Goal: Navigation & Orientation: Find specific page/section

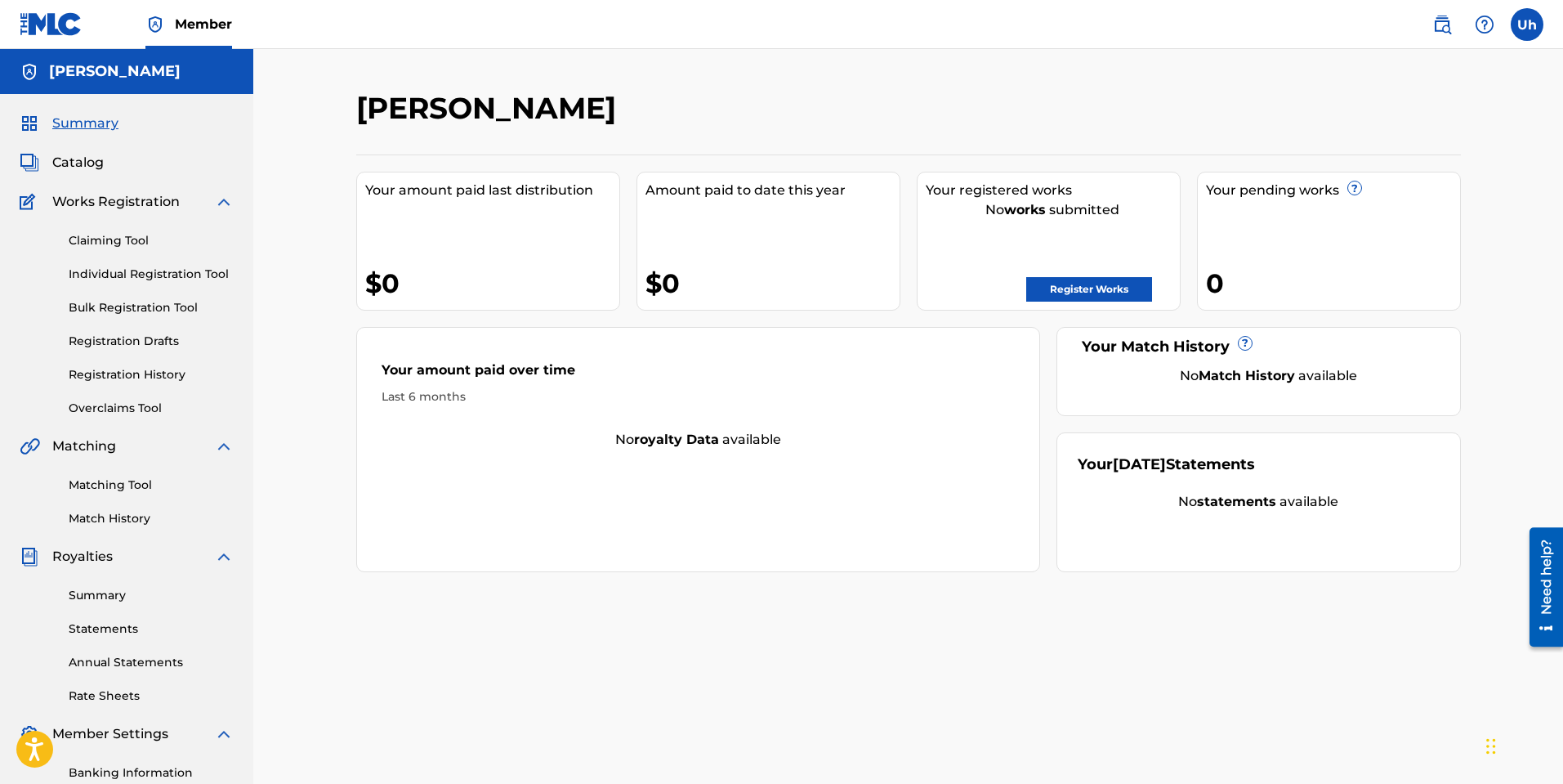
click at [112, 235] on link "Claiming Tool" at bounding box center [151, 240] width 165 height 17
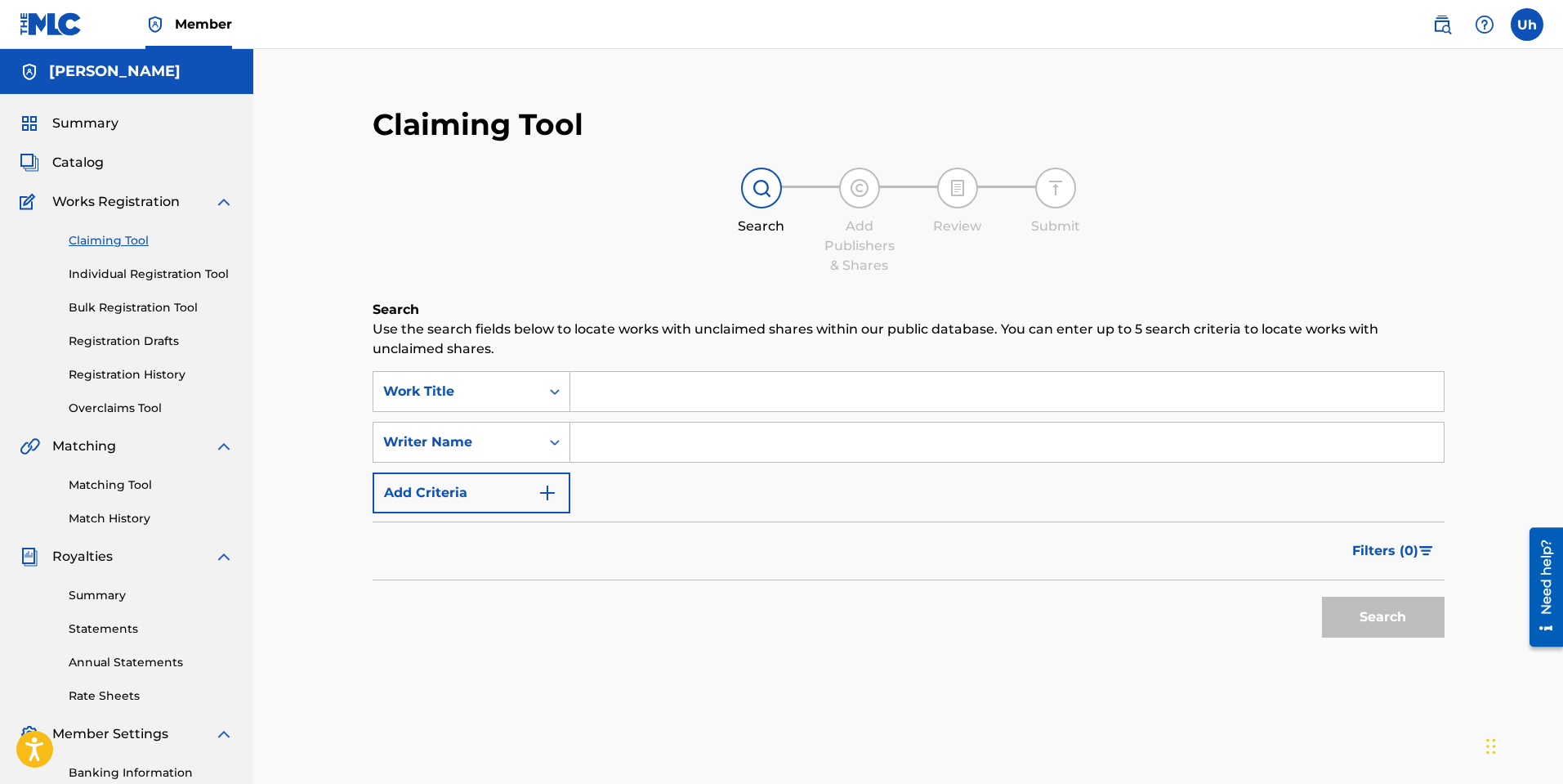
click at [125, 270] on link "Individual Registration Tool" at bounding box center [151, 274] width 165 height 17
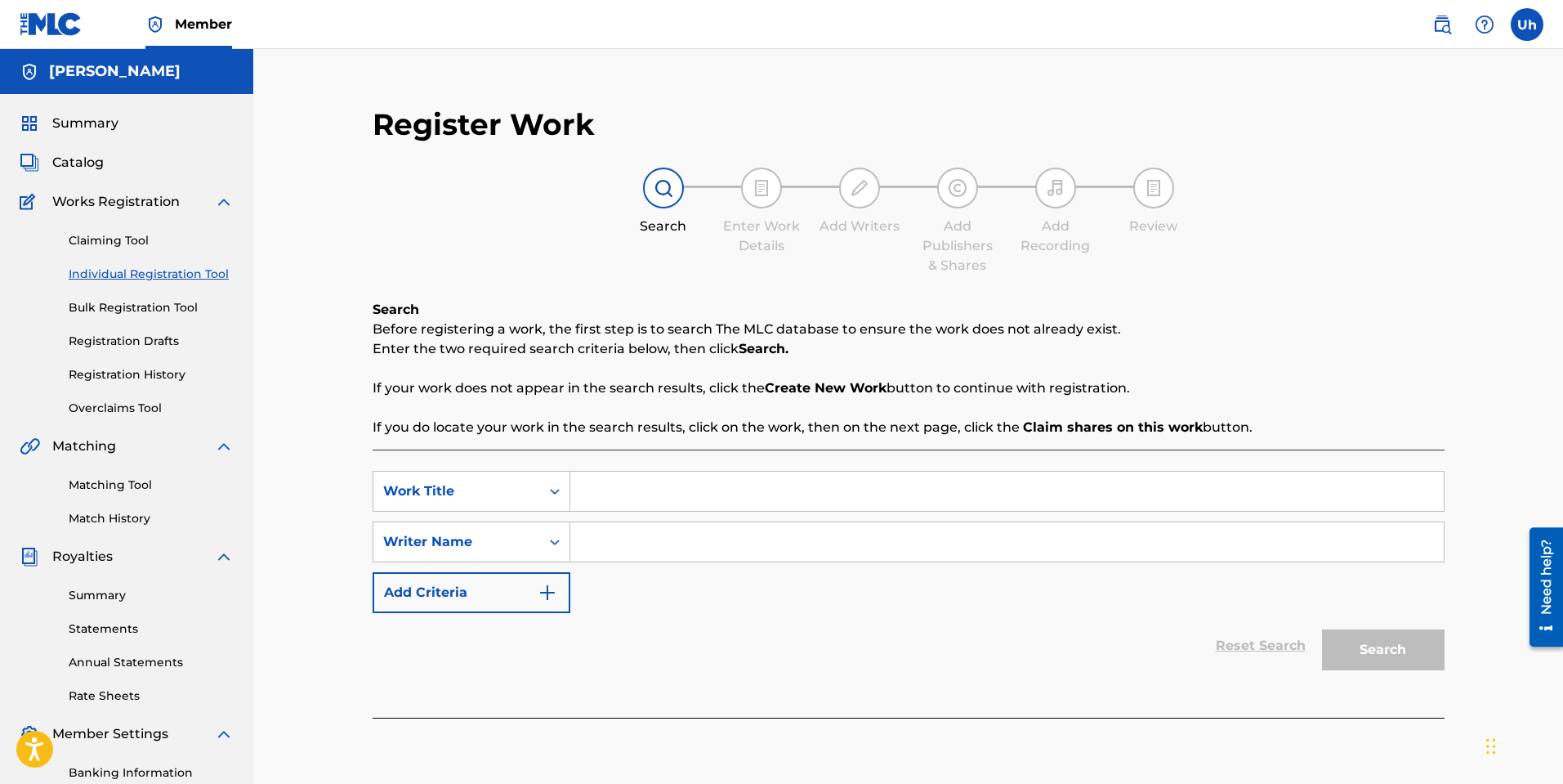
click at [112, 309] on link "Bulk Registration Tool" at bounding box center [151, 308] width 165 height 17
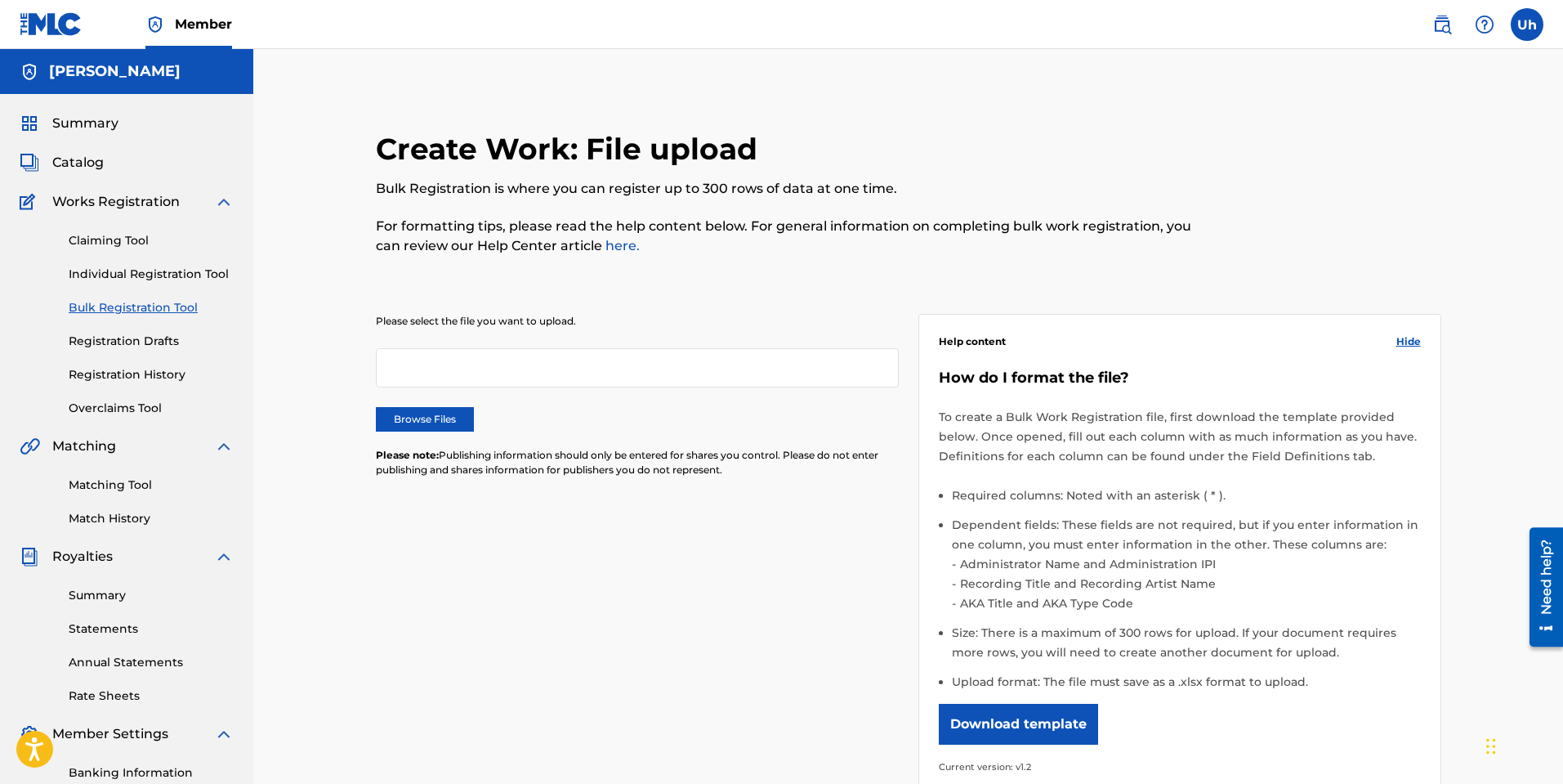
click at [121, 349] on div "Claiming Tool Individual Registration Tool Bulk Registration Tool Registration …" at bounding box center [127, 314] width 214 height 205
click at [129, 338] on link "Registration Drafts" at bounding box center [151, 341] width 165 height 17
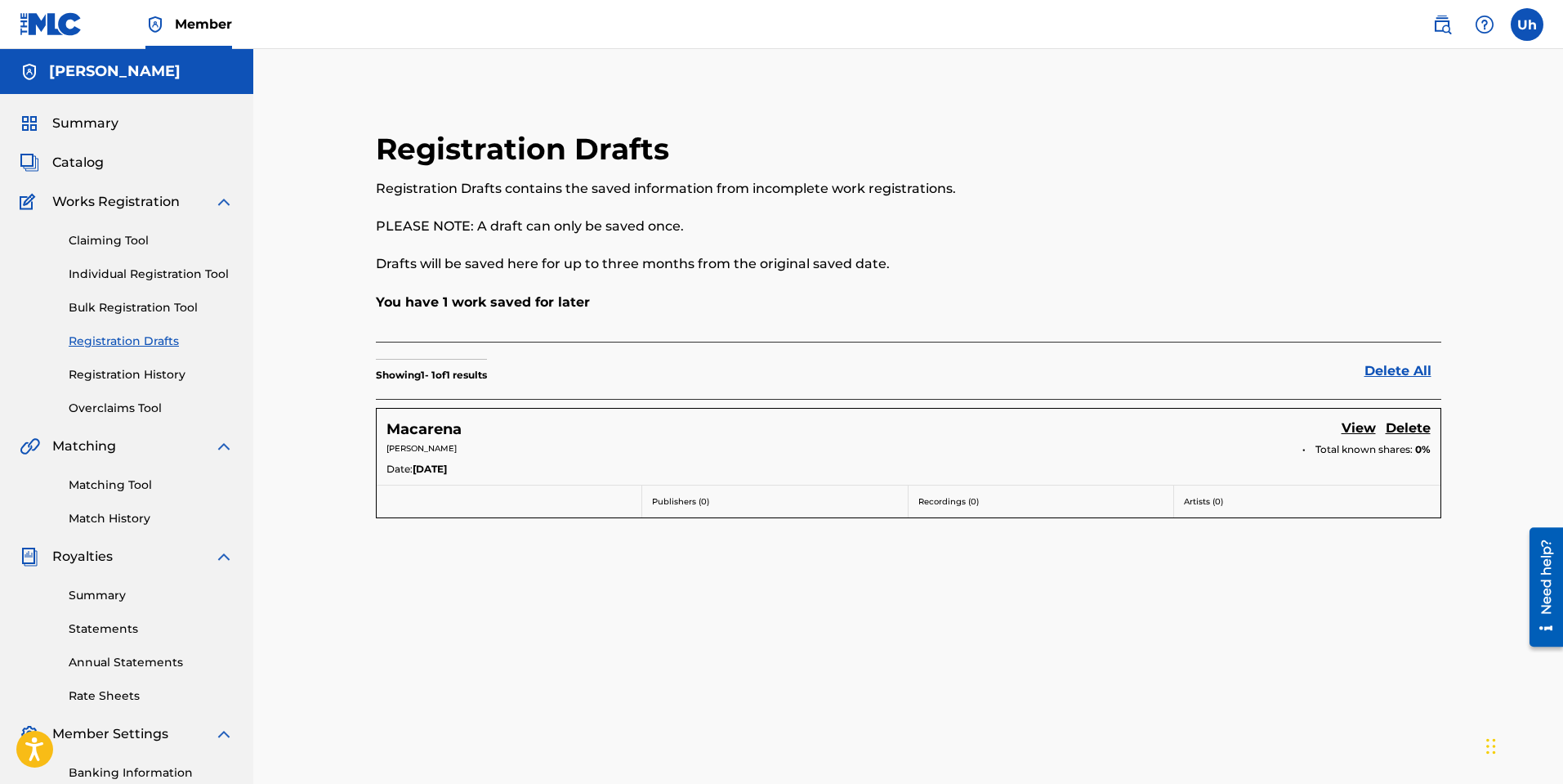
click at [138, 482] on link "Matching Tool" at bounding box center [151, 485] width 165 height 17
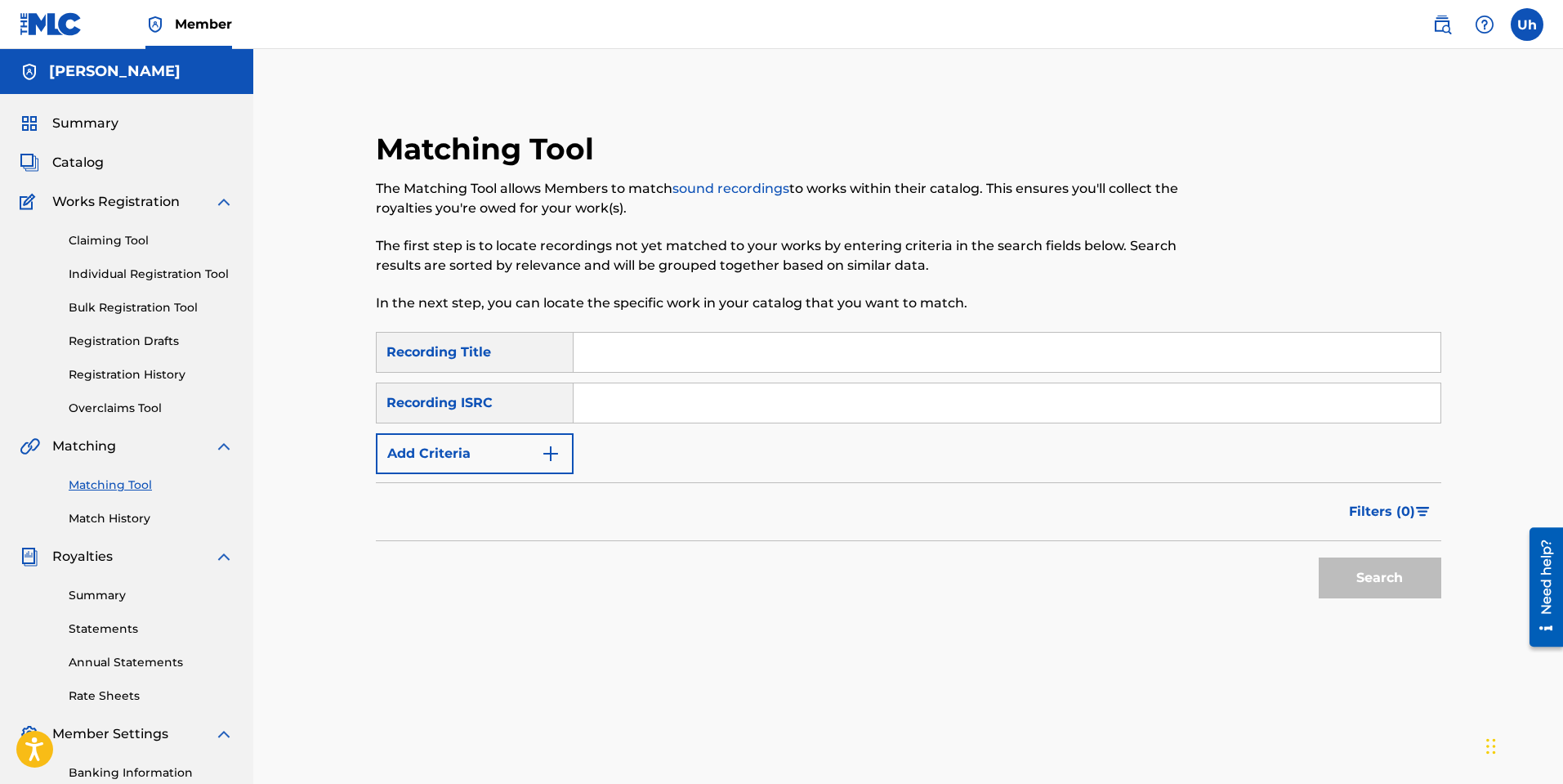
click at [135, 517] on link "Match History" at bounding box center [151, 518] width 165 height 17
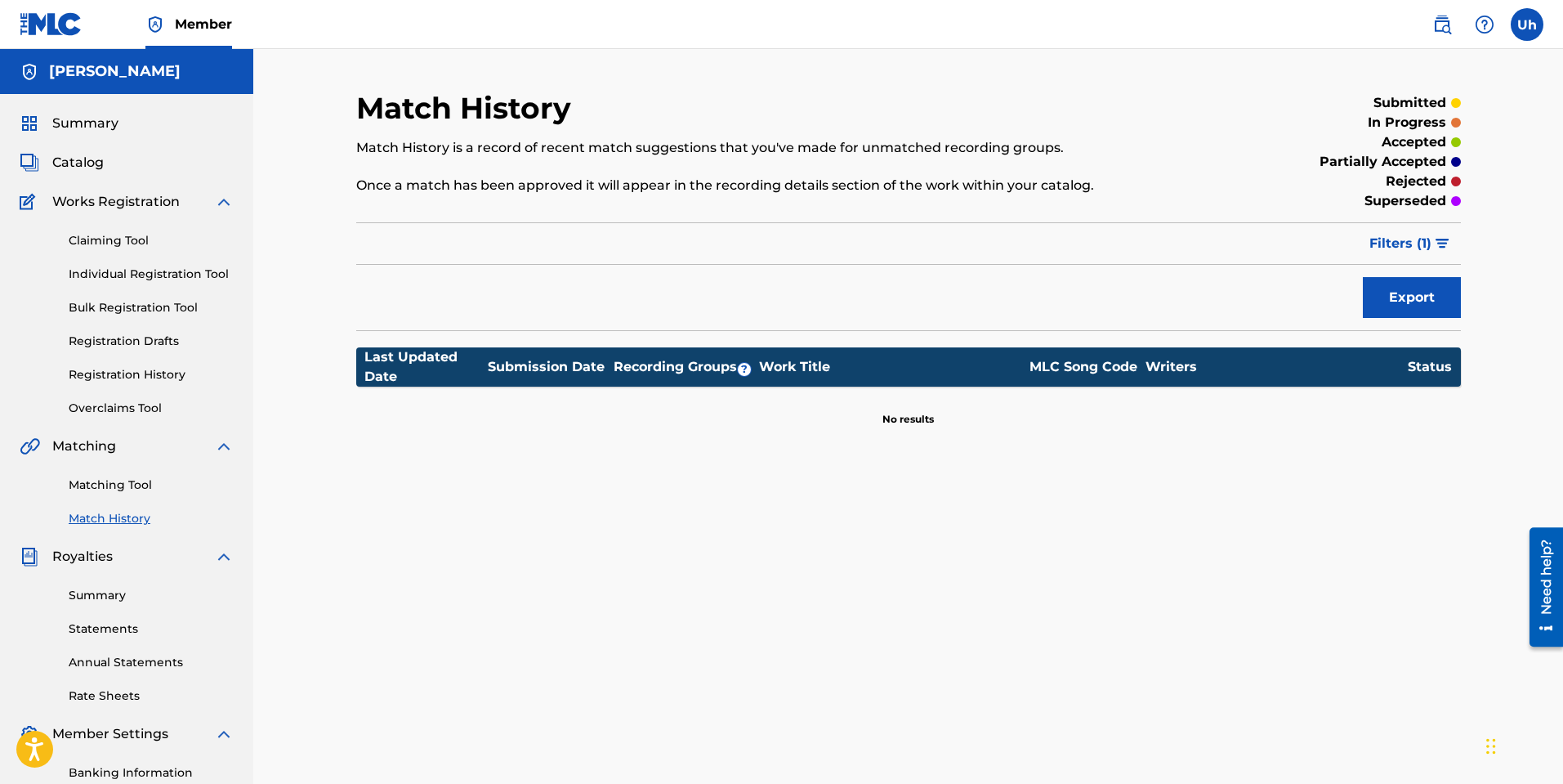
click at [145, 382] on div "Claiming Tool Individual Registration Tool Bulk Registration Tool Registration …" at bounding box center [127, 314] width 214 height 205
click at [145, 383] on div "Claiming Tool Individual Registration Tool Bulk Registration Tool Registration …" at bounding box center [127, 314] width 214 height 205
click at [152, 368] on link "Registration History" at bounding box center [151, 375] width 165 height 17
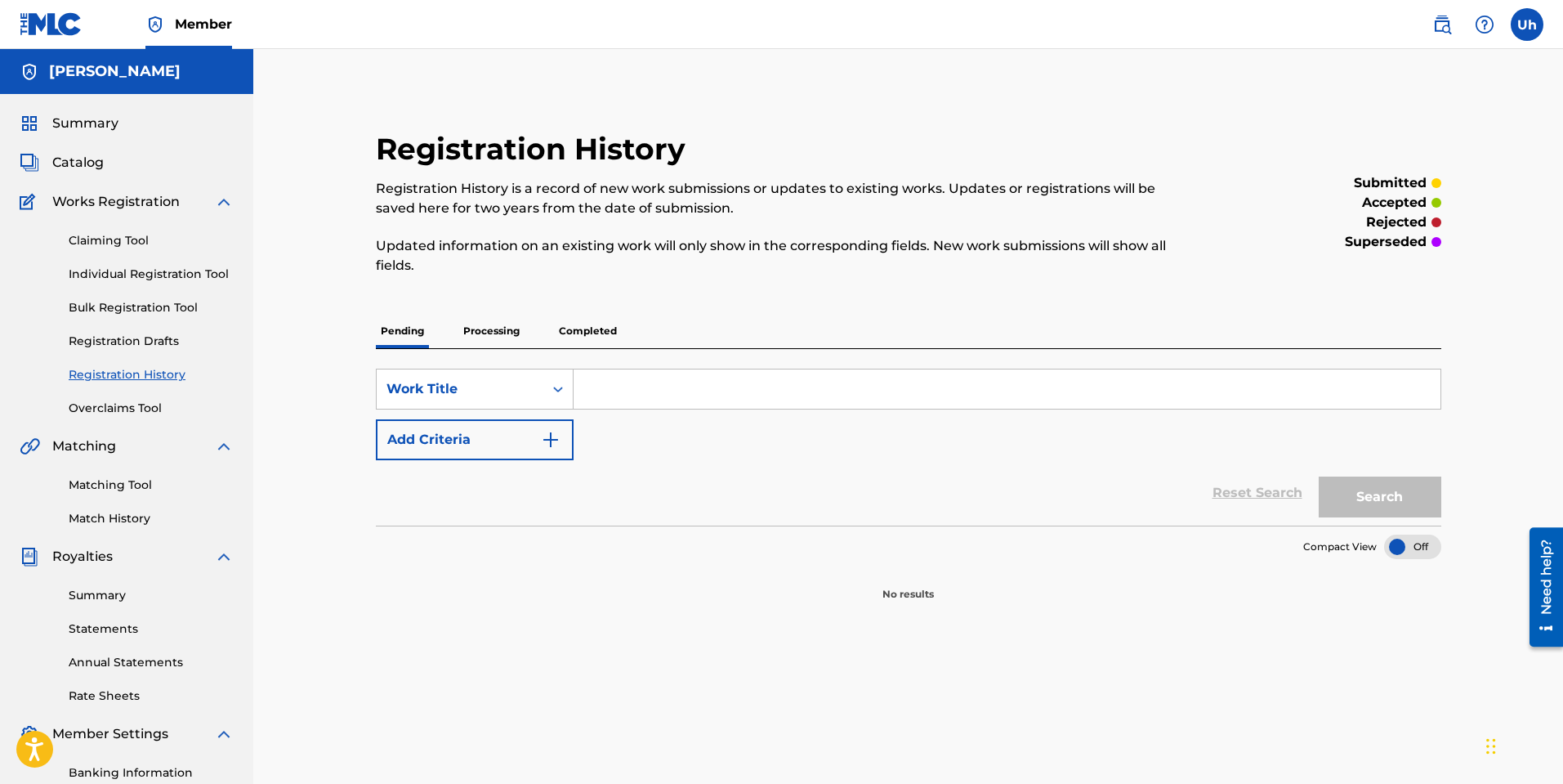
click at [480, 333] on p "Processing" at bounding box center [491, 330] width 66 height 34
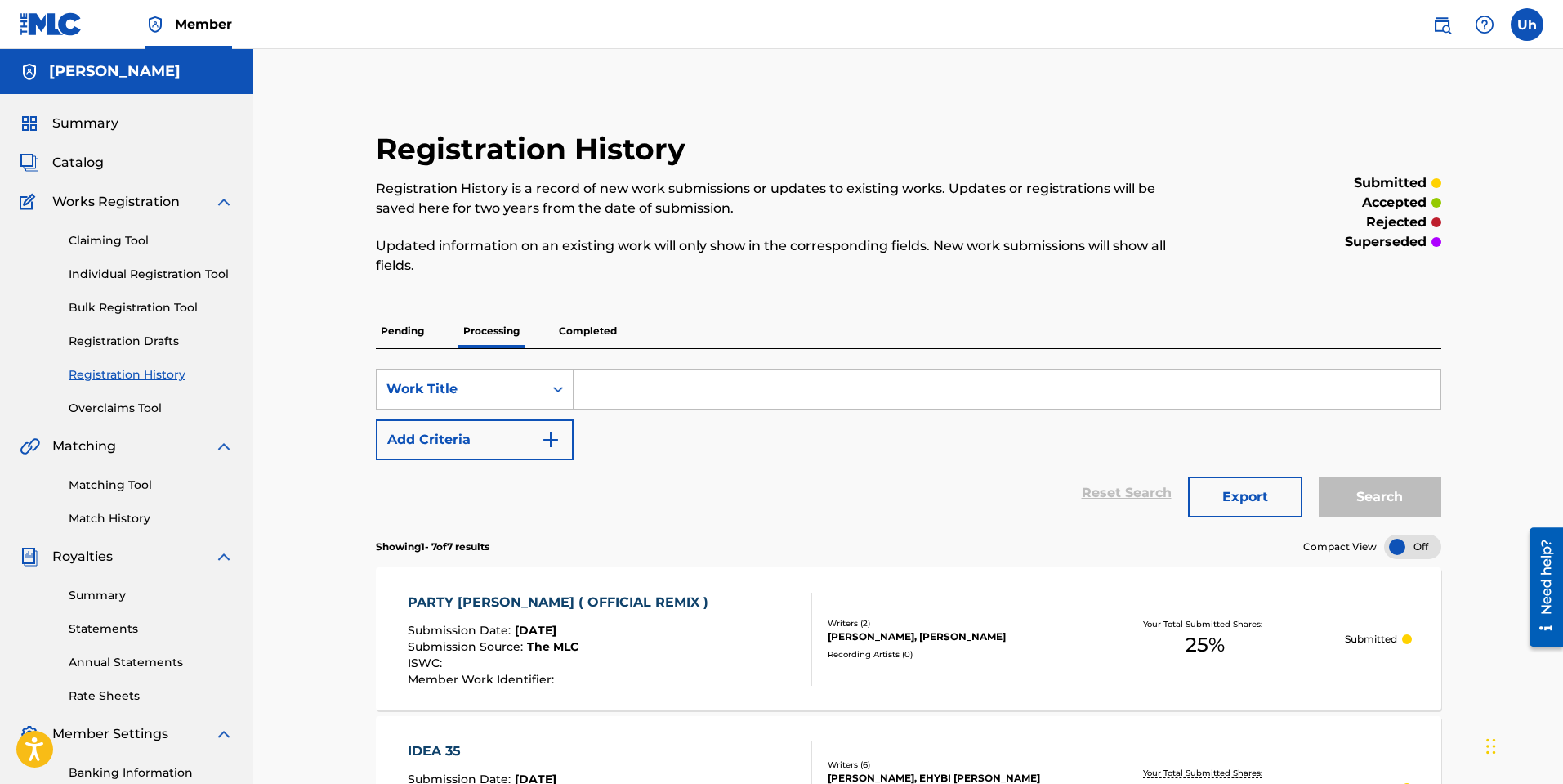
click at [592, 328] on p "Completed" at bounding box center [588, 330] width 68 height 34
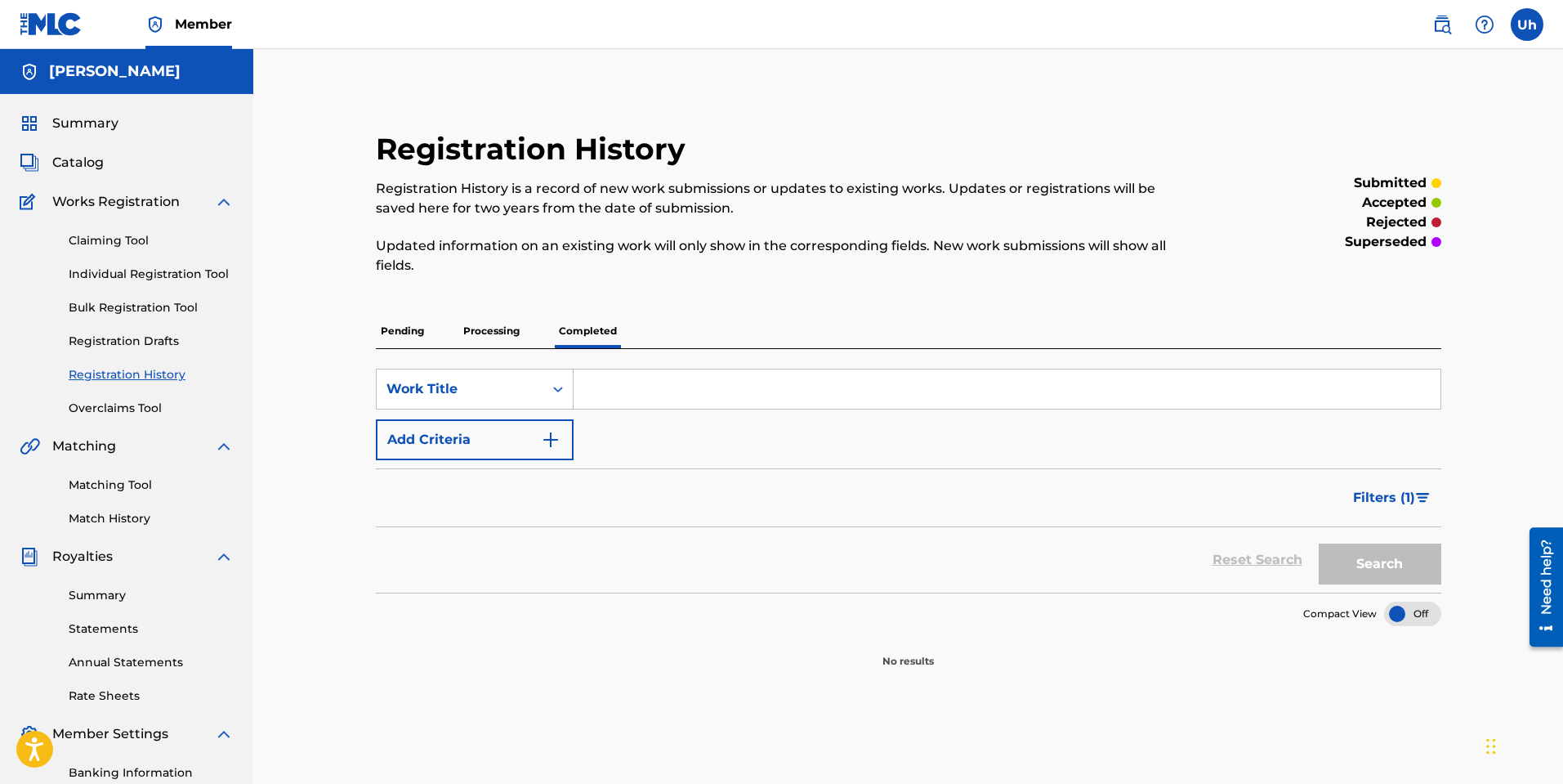
click at [504, 328] on p "Processing" at bounding box center [491, 330] width 66 height 34
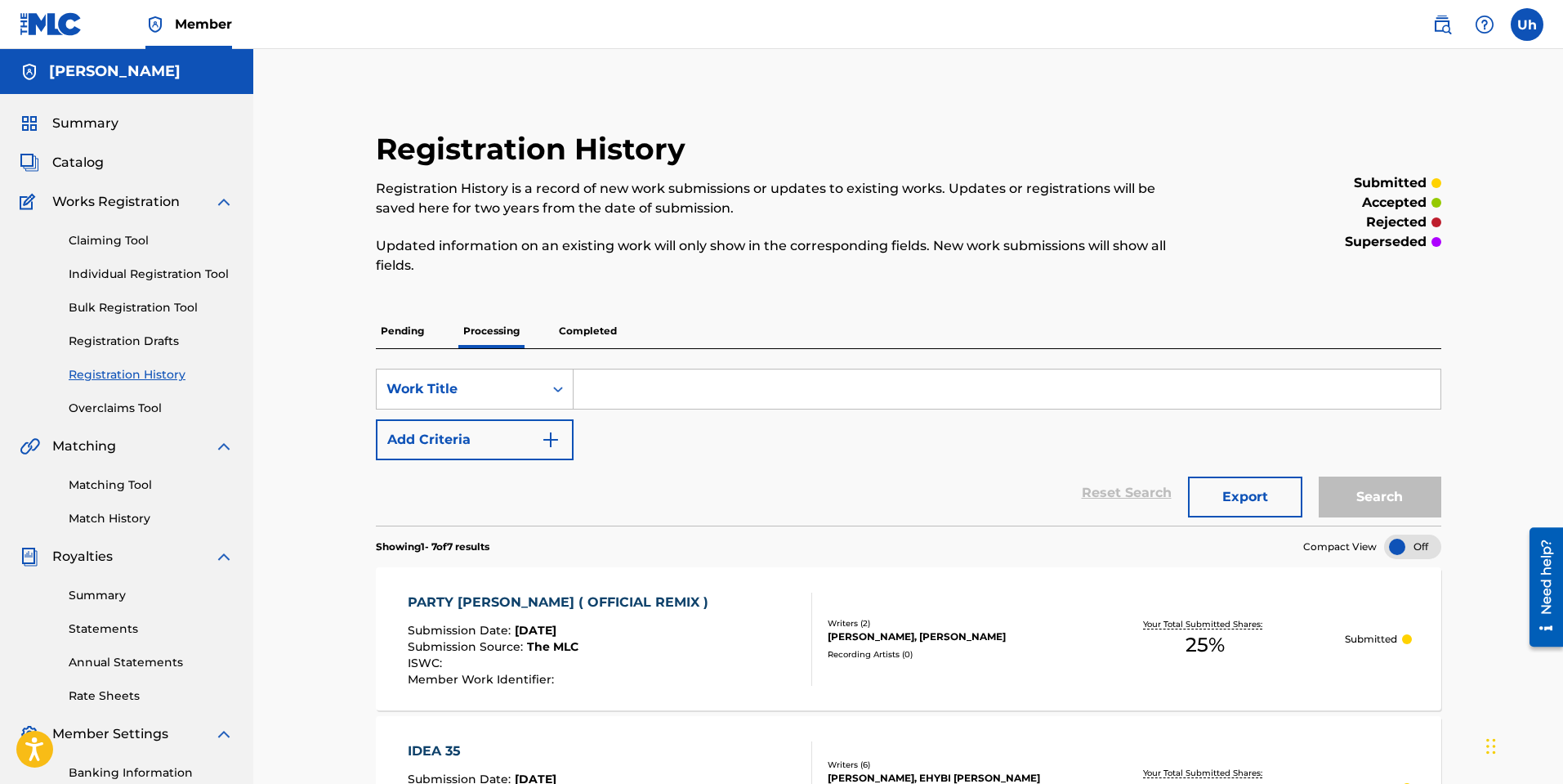
click at [398, 330] on p "Pending" at bounding box center [402, 330] width 53 height 34
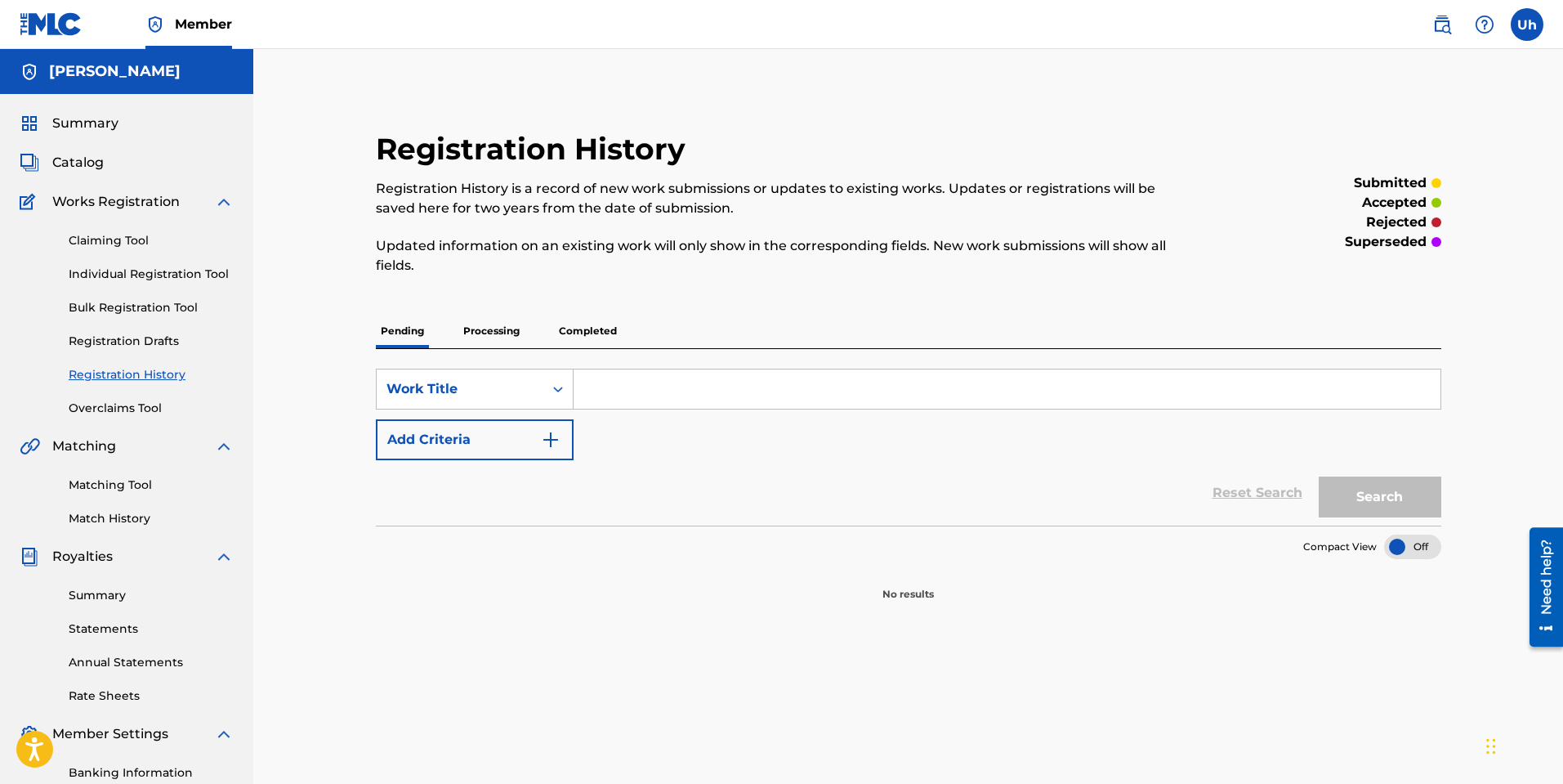
click at [504, 341] on p "Processing" at bounding box center [491, 330] width 66 height 34
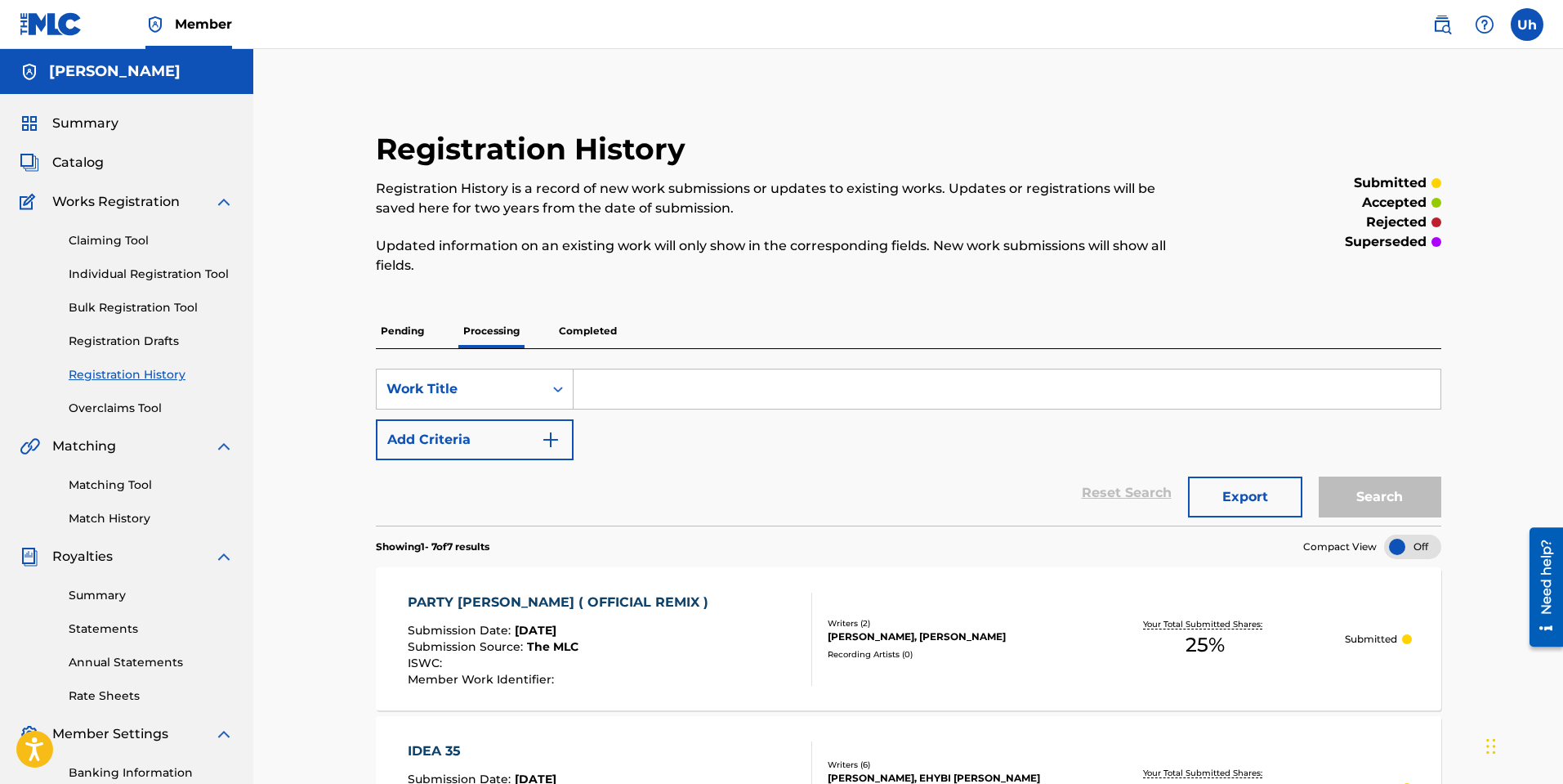
click at [587, 335] on p "Completed" at bounding box center [588, 330] width 68 height 34
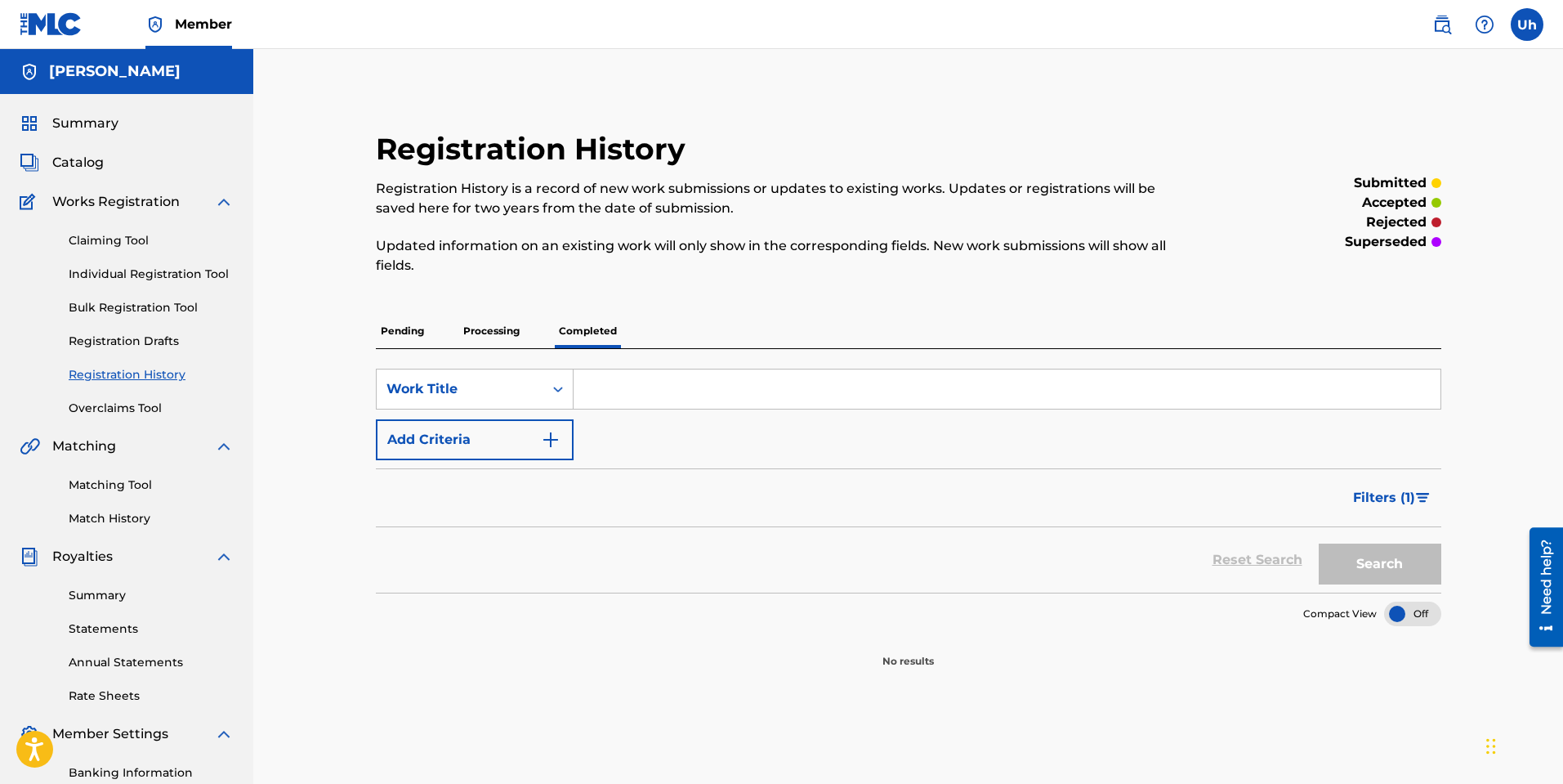
click at [468, 333] on p "Processing" at bounding box center [491, 330] width 66 height 34
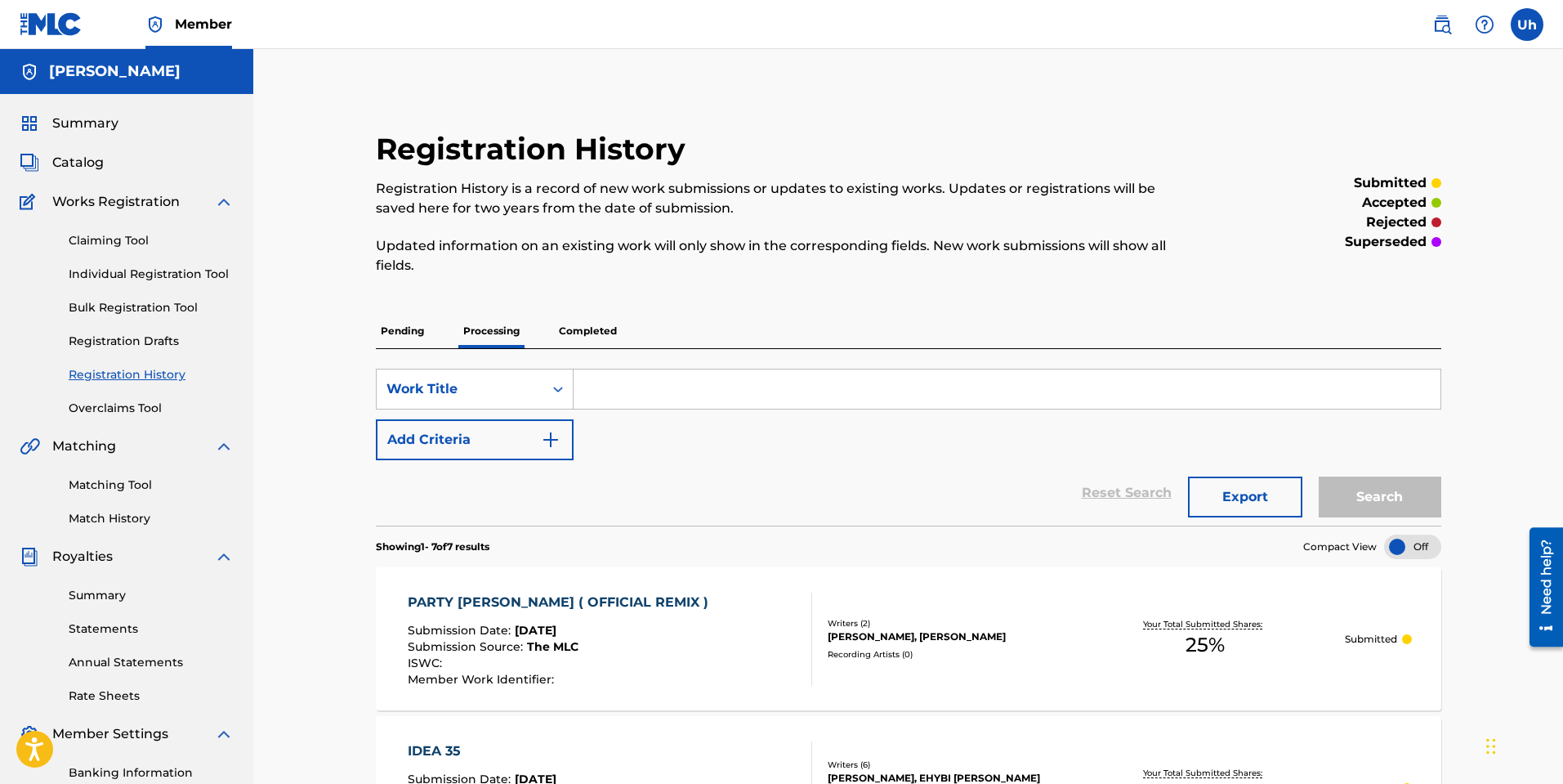
click at [85, 123] on span "Summary" at bounding box center [85, 123] width 66 height 20
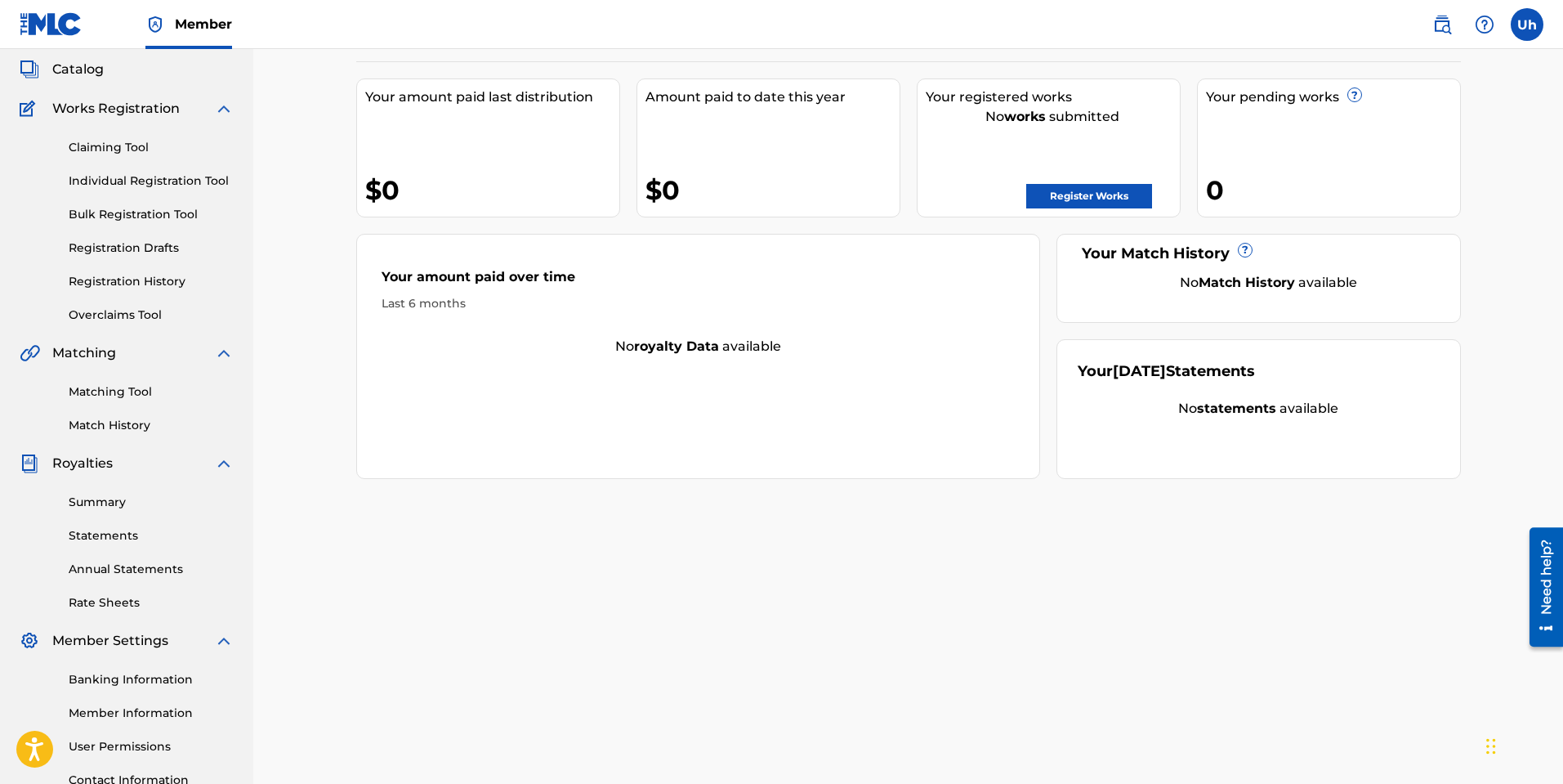
scroll to position [230, 0]
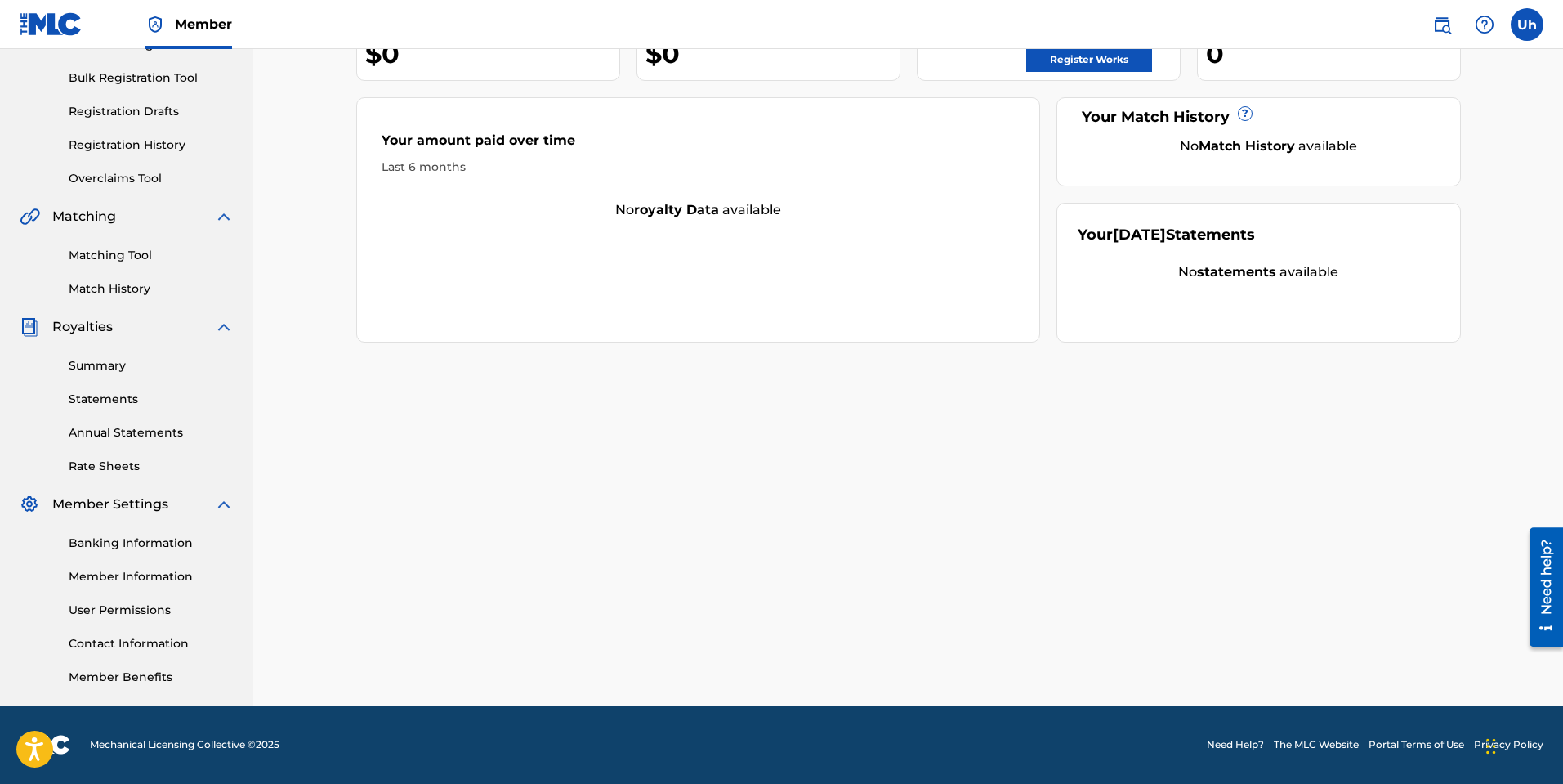
click at [135, 550] on link "Banking Information" at bounding box center [151, 543] width 165 height 17
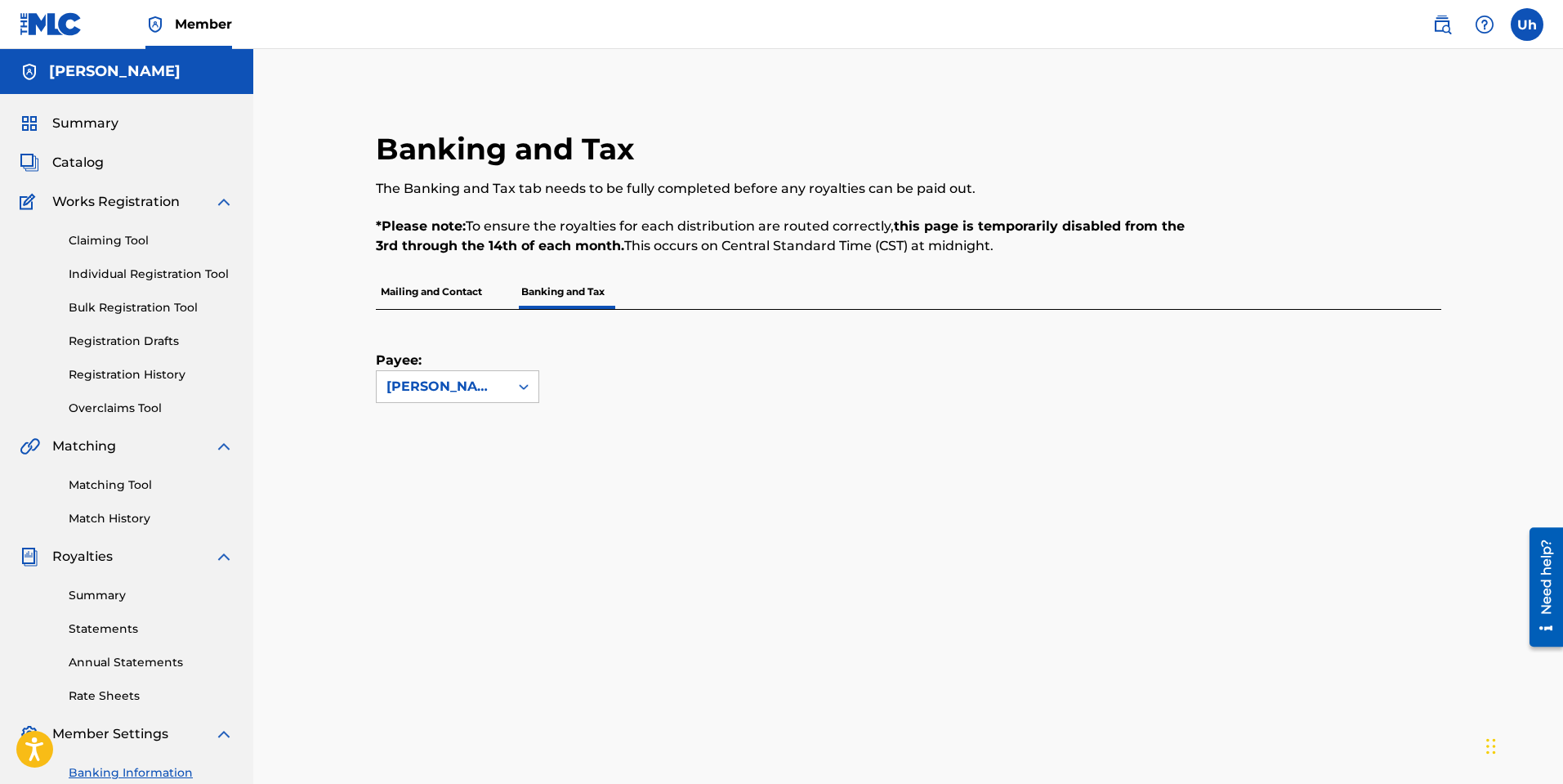
click at [448, 290] on p "Mailing and Contact" at bounding box center [431, 291] width 112 height 34
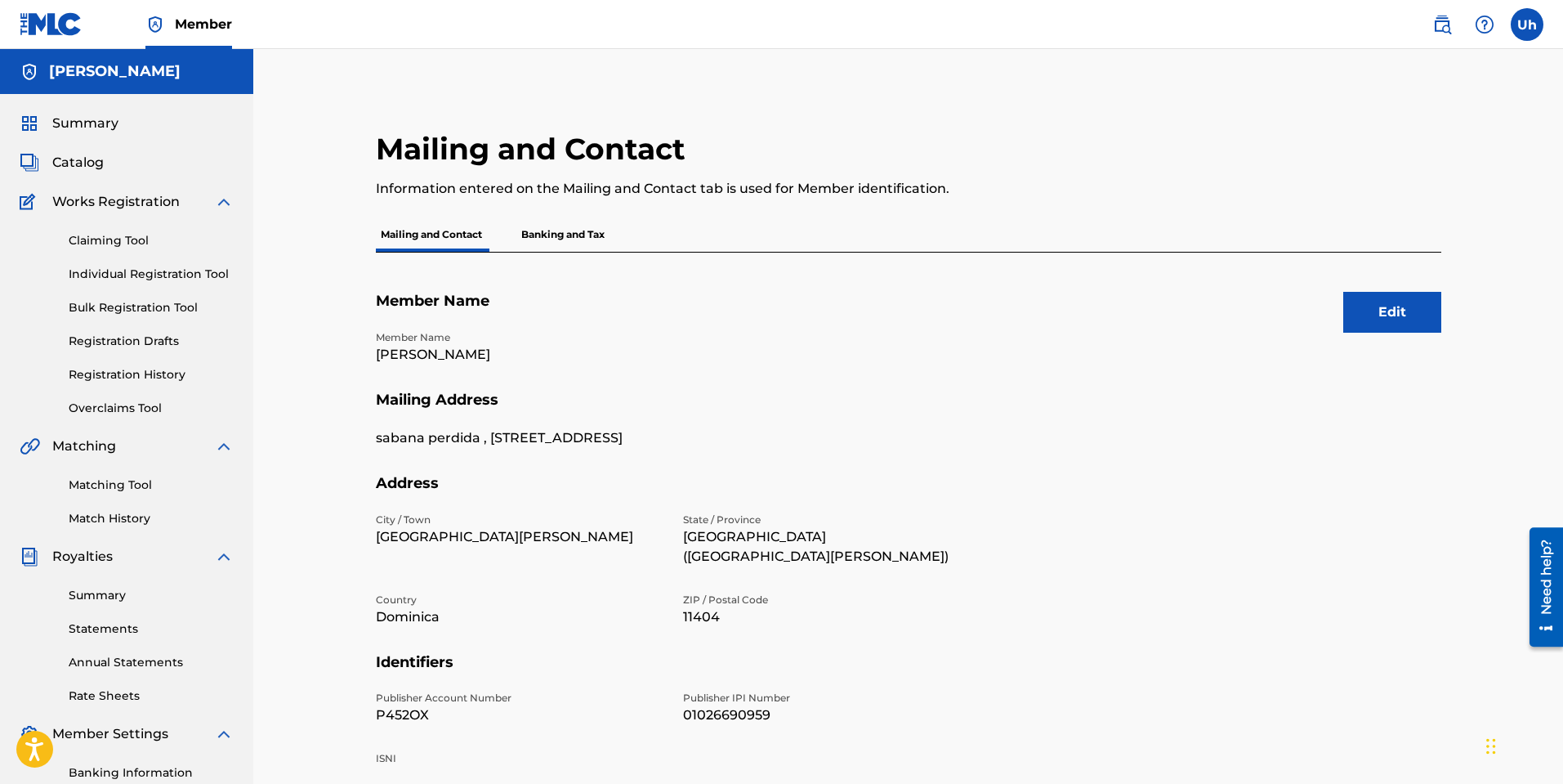
click at [565, 228] on p "Banking and Tax" at bounding box center [563, 234] width 93 height 34
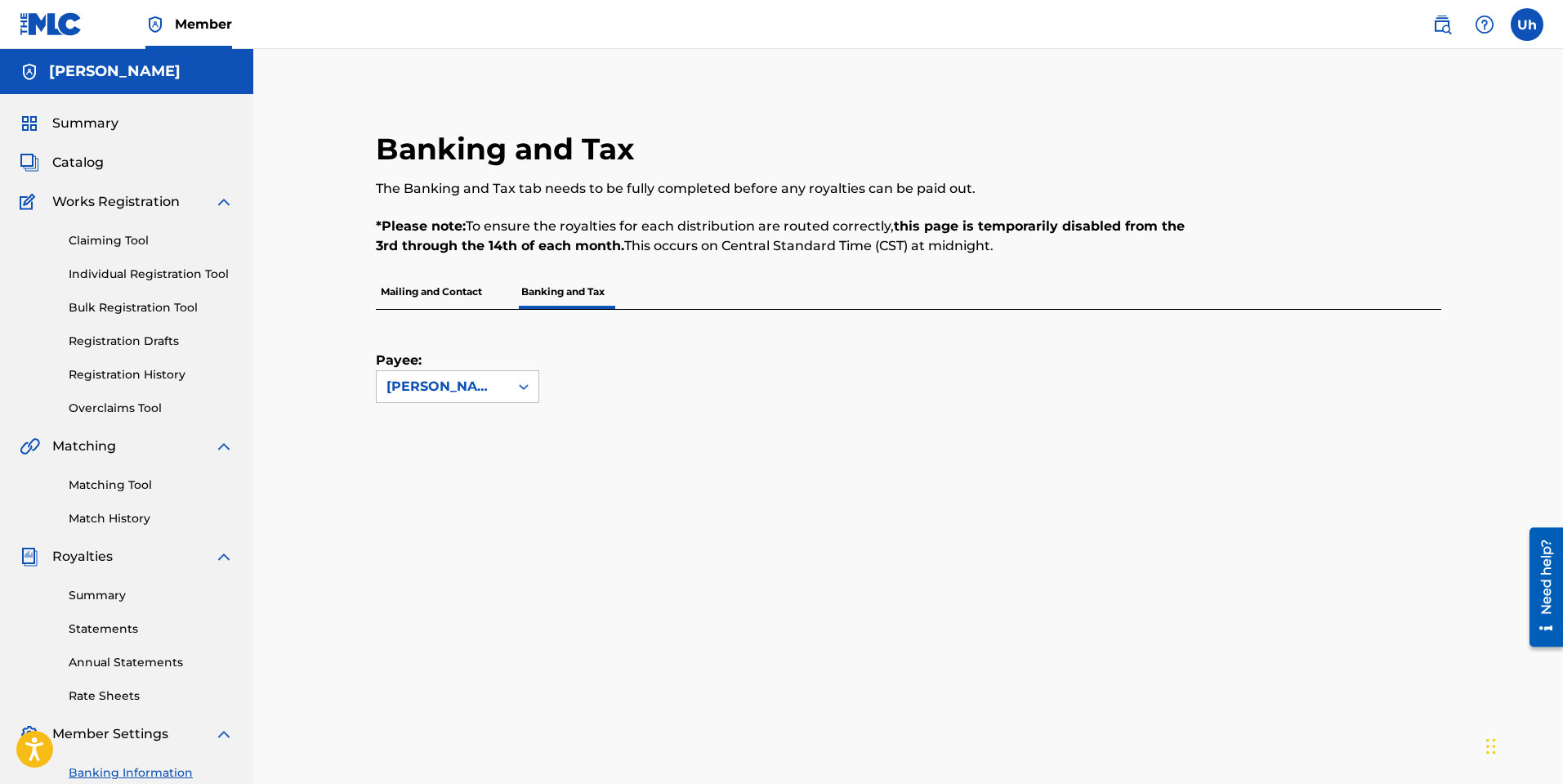
click at [87, 130] on span "Summary" at bounding box center [85, 123] width 66 height 20
